Goal: Task Accomplishment & Management: Manage account settings

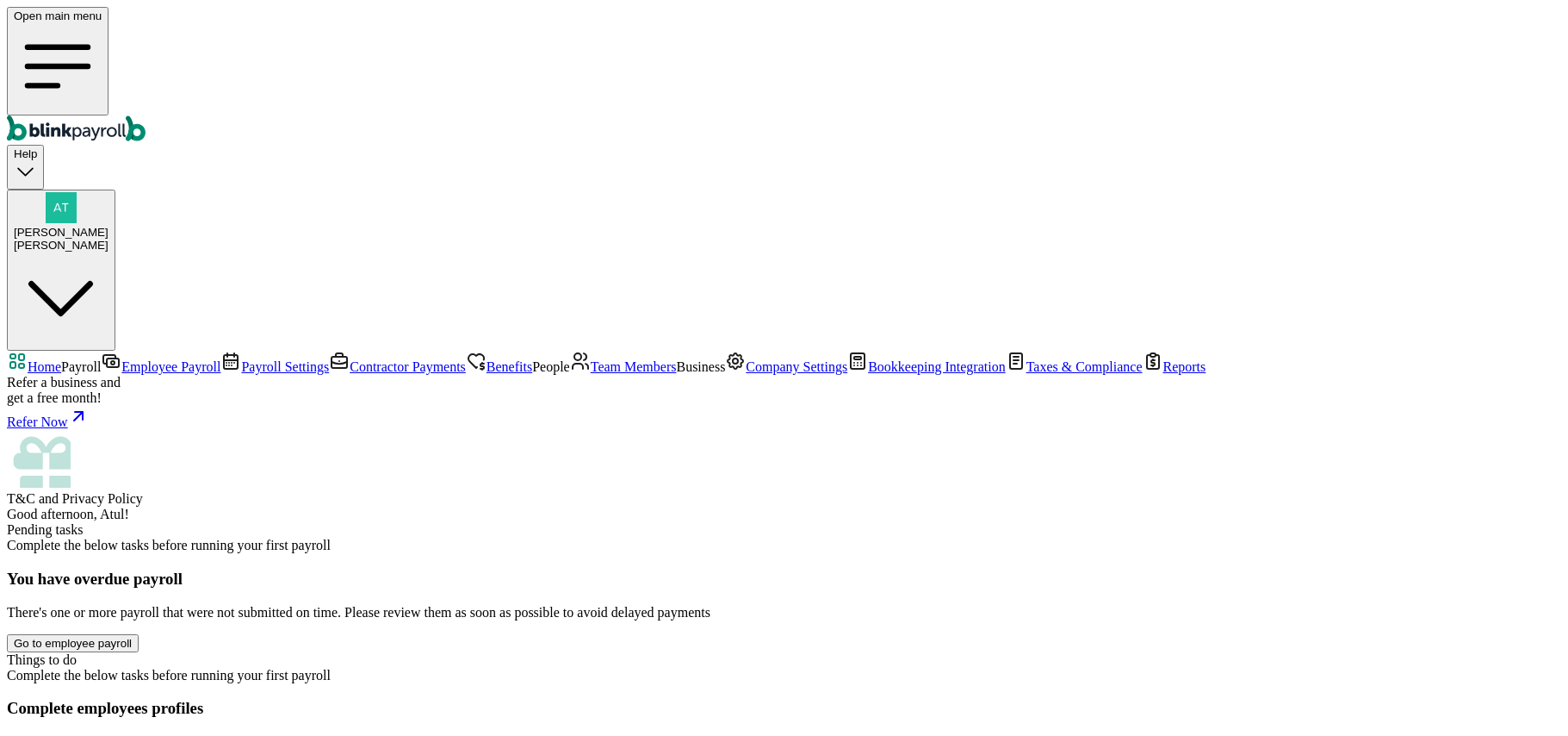
drag, startPoint x: 0, startPoint y: 0, endPoint x: 136, endPoint y: 189, distance: 232.8
click at [121, 359] on span "Employee Payroll" at bounding box center [171, 367] width 99 height 15
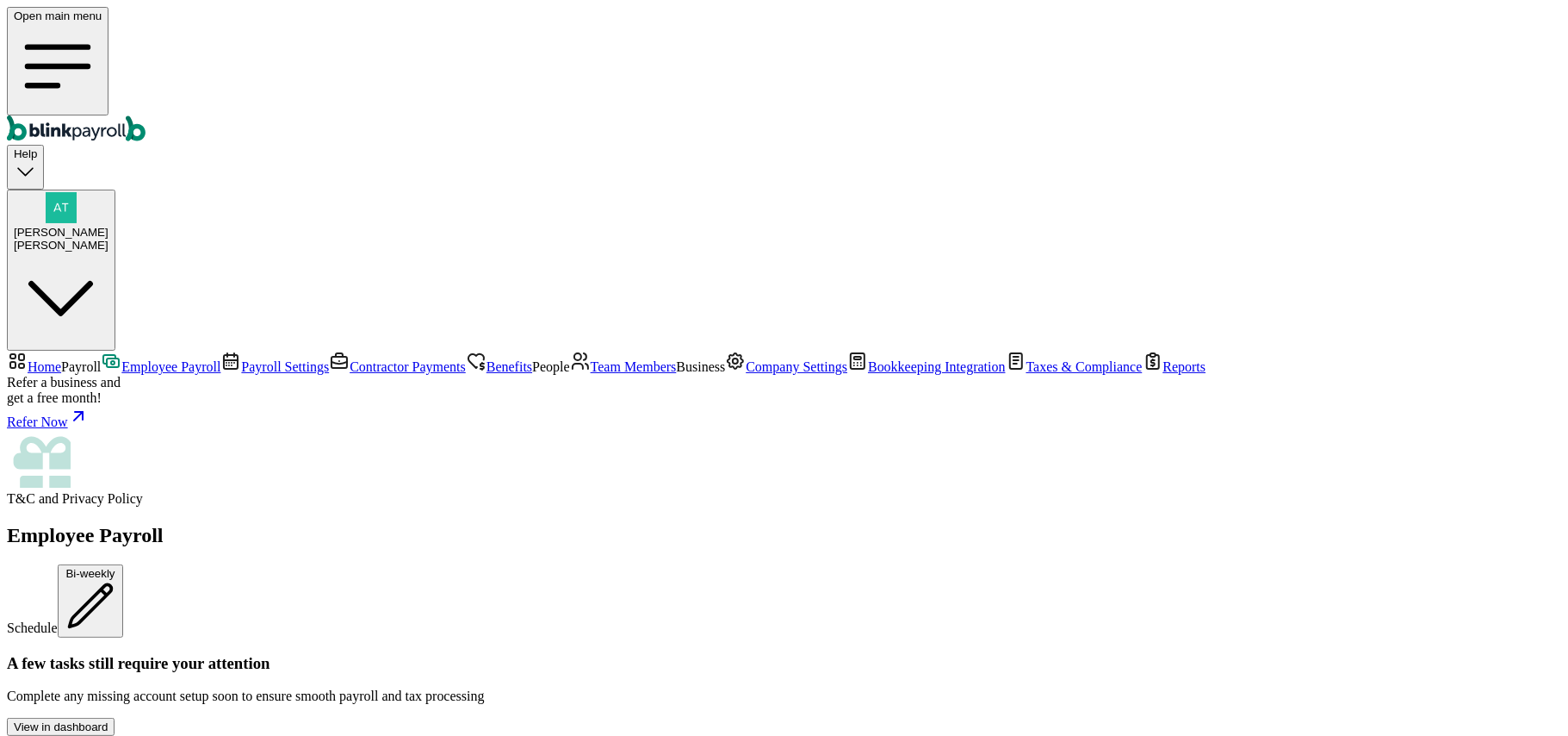
click at [591, 359] on span "Team Members" at bounding box center [634, 367] width 86 height 15
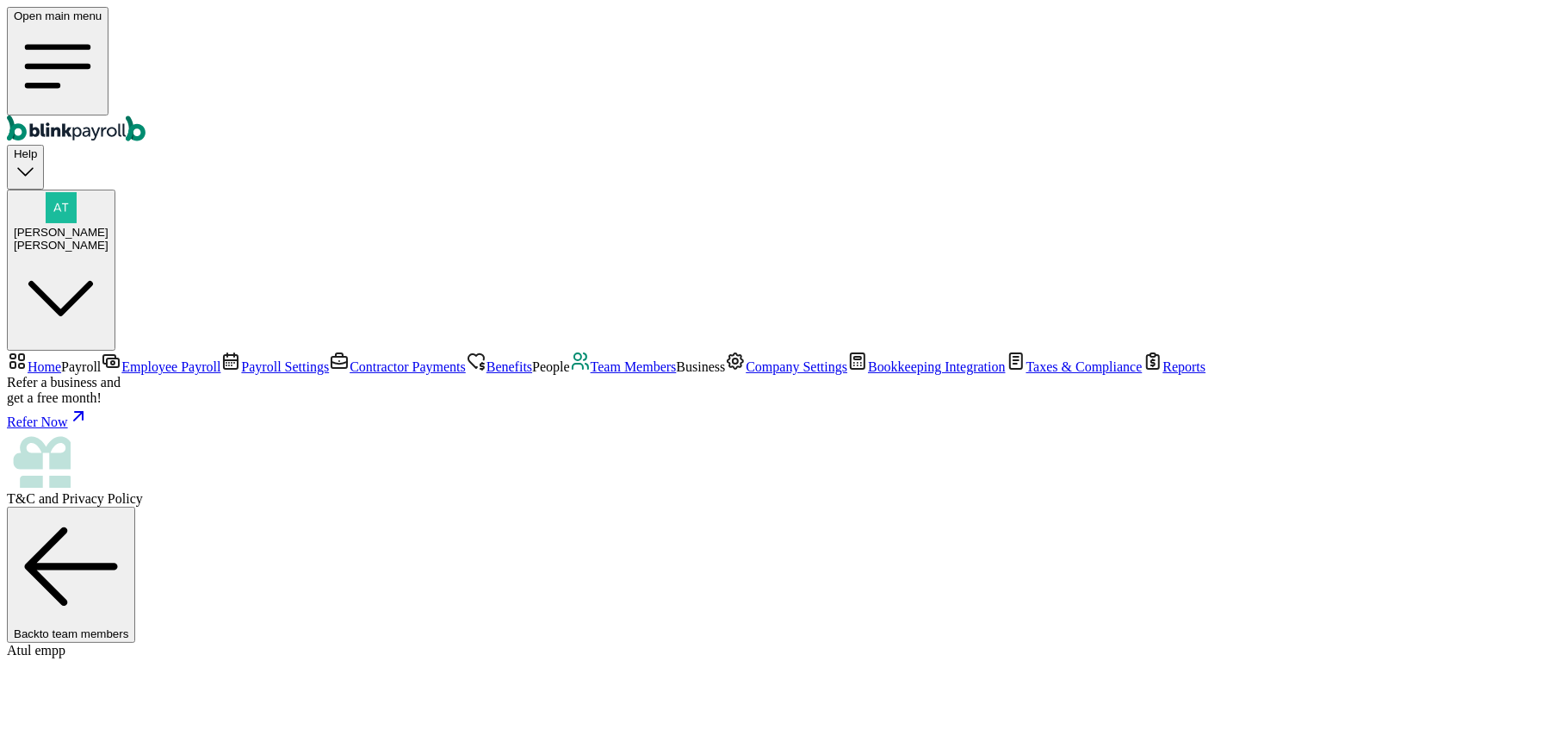
click at [121, 359] on span "Employee Payroll" at bounding box center [171, 367] width 99 height 15
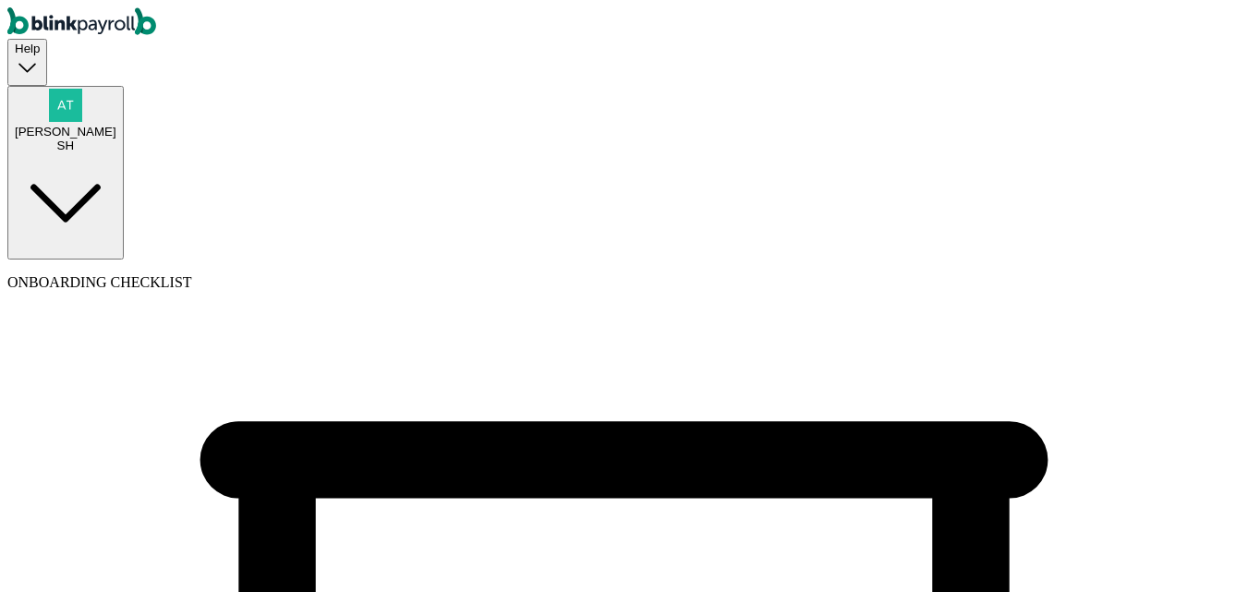
select select "Sole proprietorship"
select select "Restaurant"
